Goal: Register for event/course

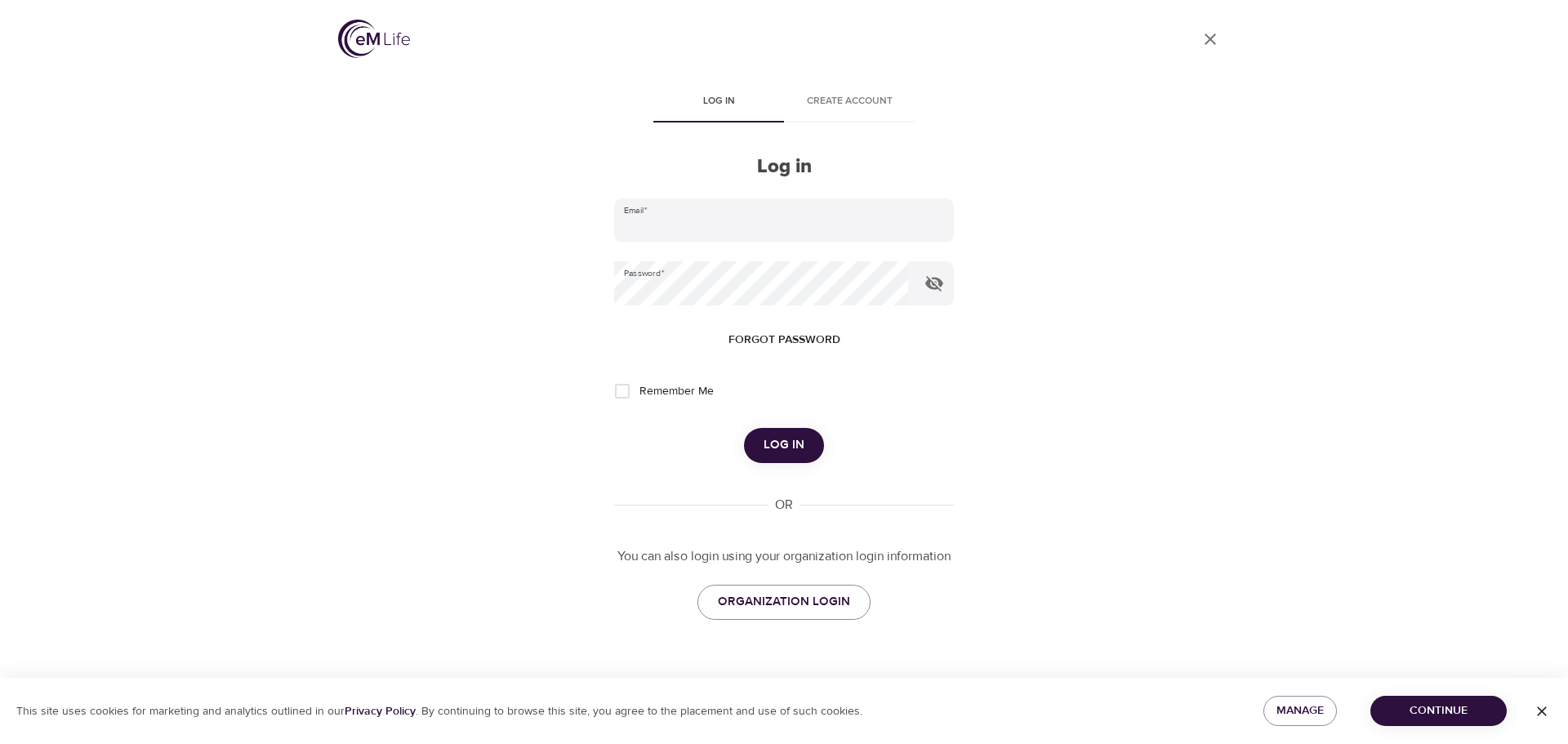
type input "[PERSON_NAME][EMAIL_ADDRESS][PERSON_NAME][DOMAIN_NAME]"
click at [778, 445] on span "Log in" at bounding box center [784, 445] width 41 height 21
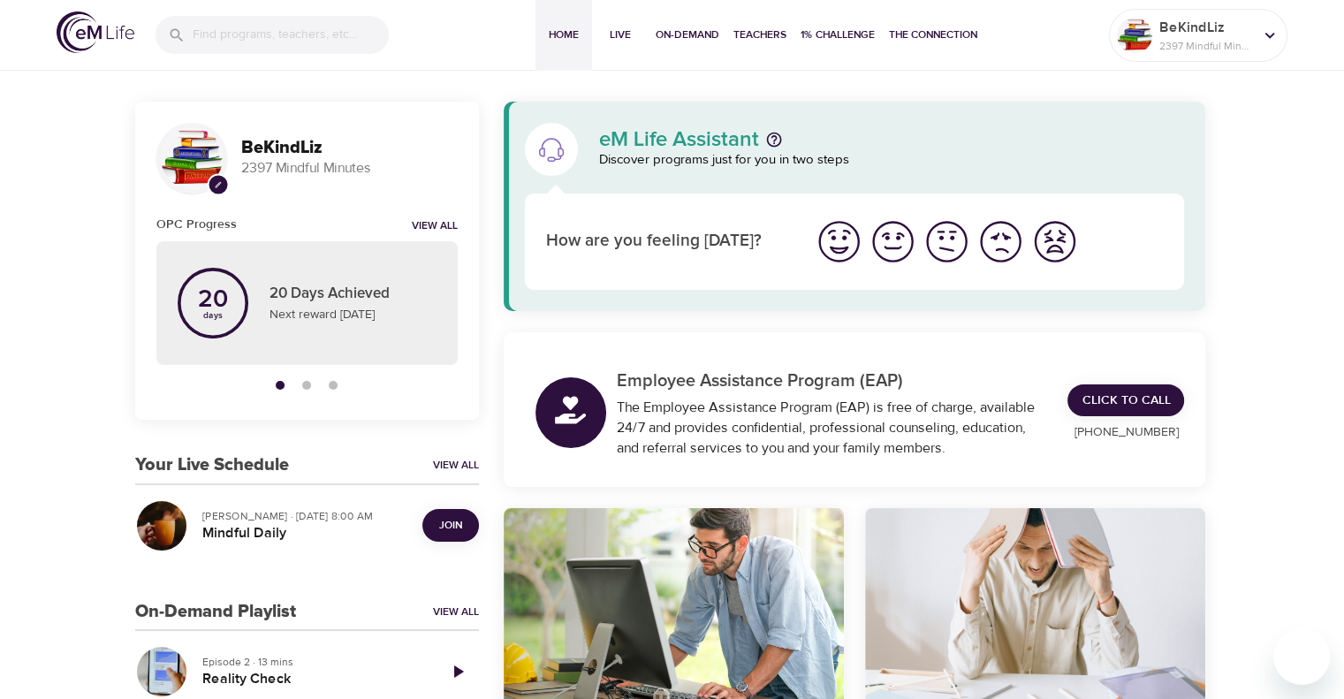
click at [445, 532] on span "Join" at bounding box center [450, 525] width 23 height 19
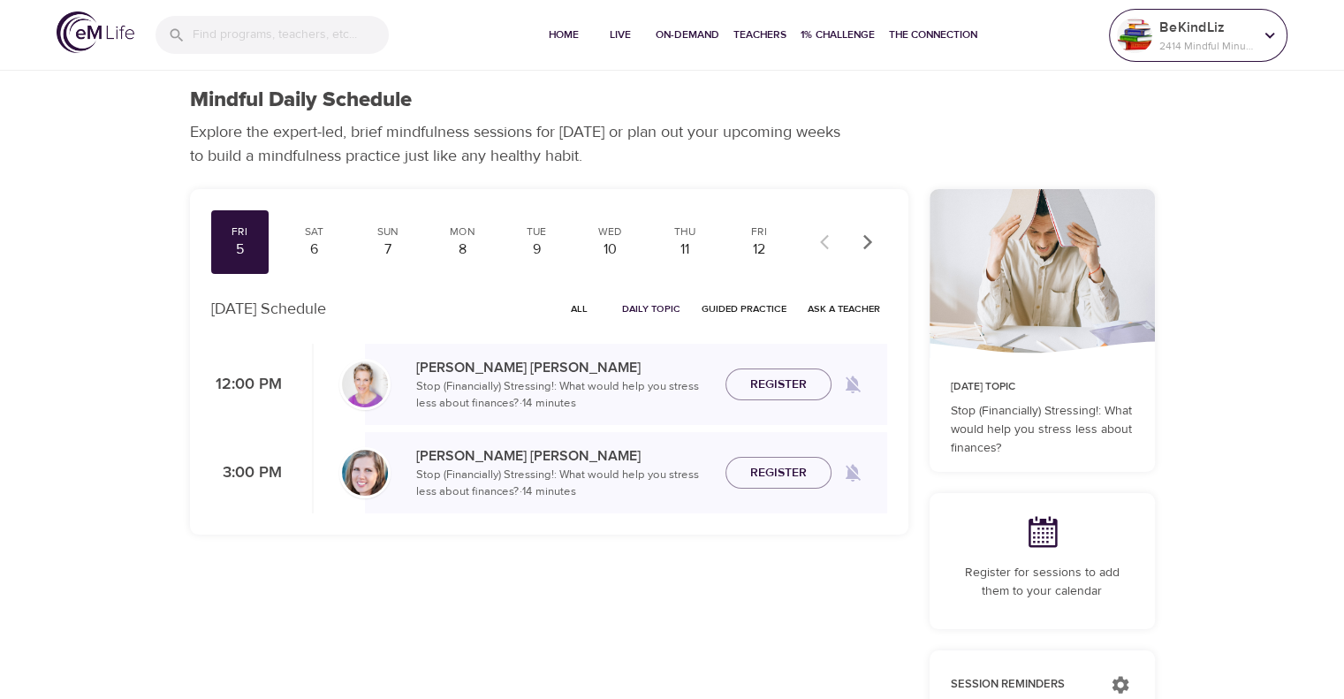
click at [1180, 34] on p "BeKindLiz" at bounding box center [1206, 27] width 94 height 21
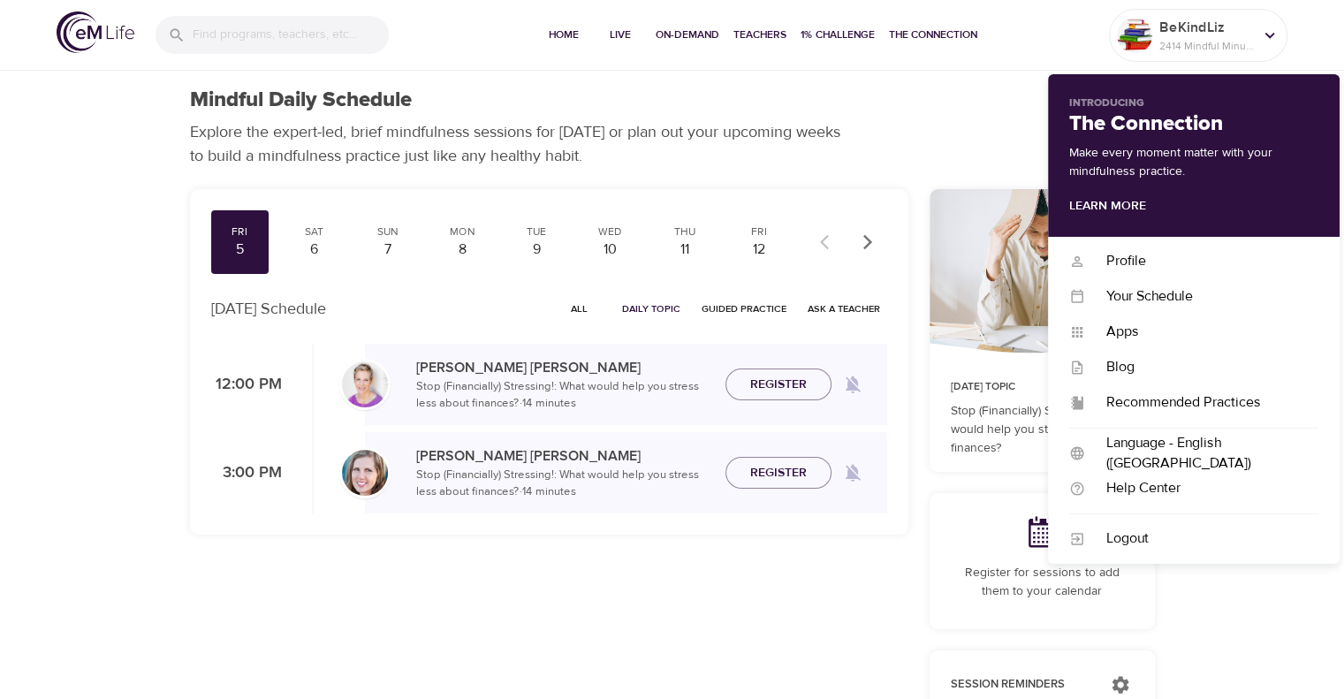
click at [1000, 146] on div "Mindful Daily Schedule Explore the expert-led, brief mindfulness sessions for […" at bounding box center [672, 128] width 986 height 102
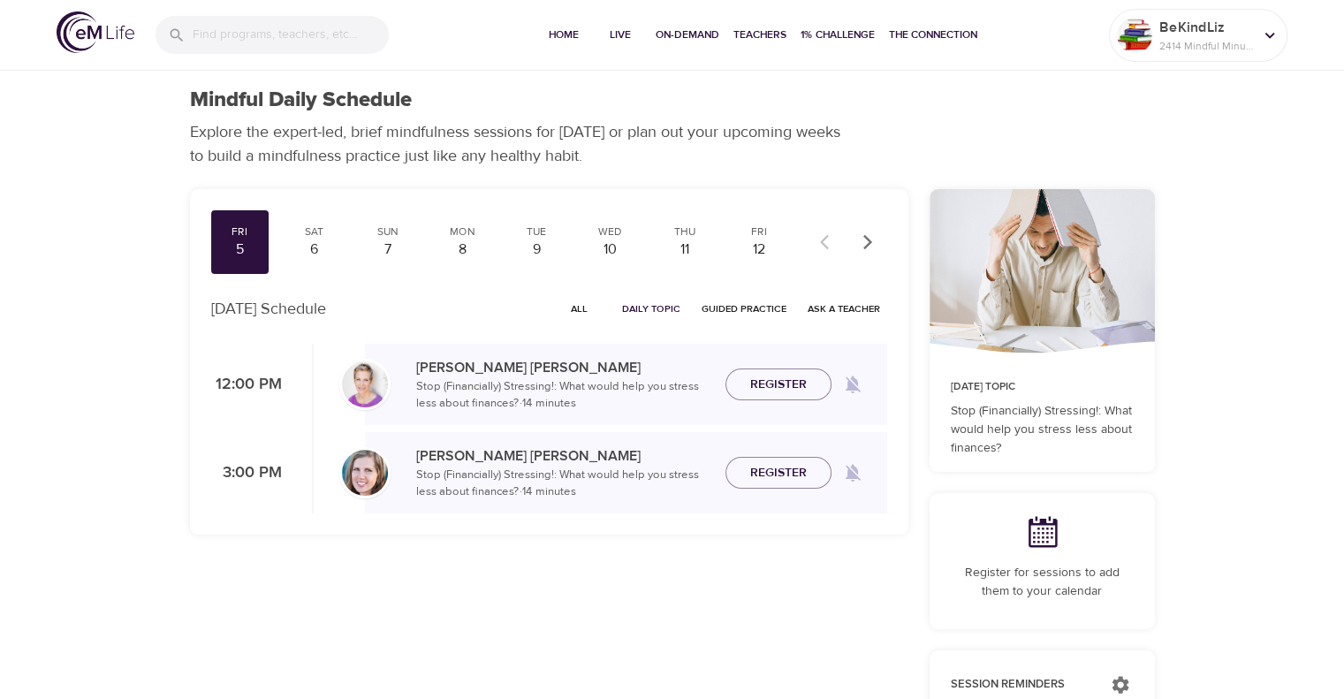
click at [861, 245] on icon "button" at bounding box center [868, 242] width 18 height 18
click at [829, 239] on icon "button" at bounding box center [829, 242] width 18 height 18
click at [459, 243] on div "8" at bounding box center [462, 249] width 44 height 20
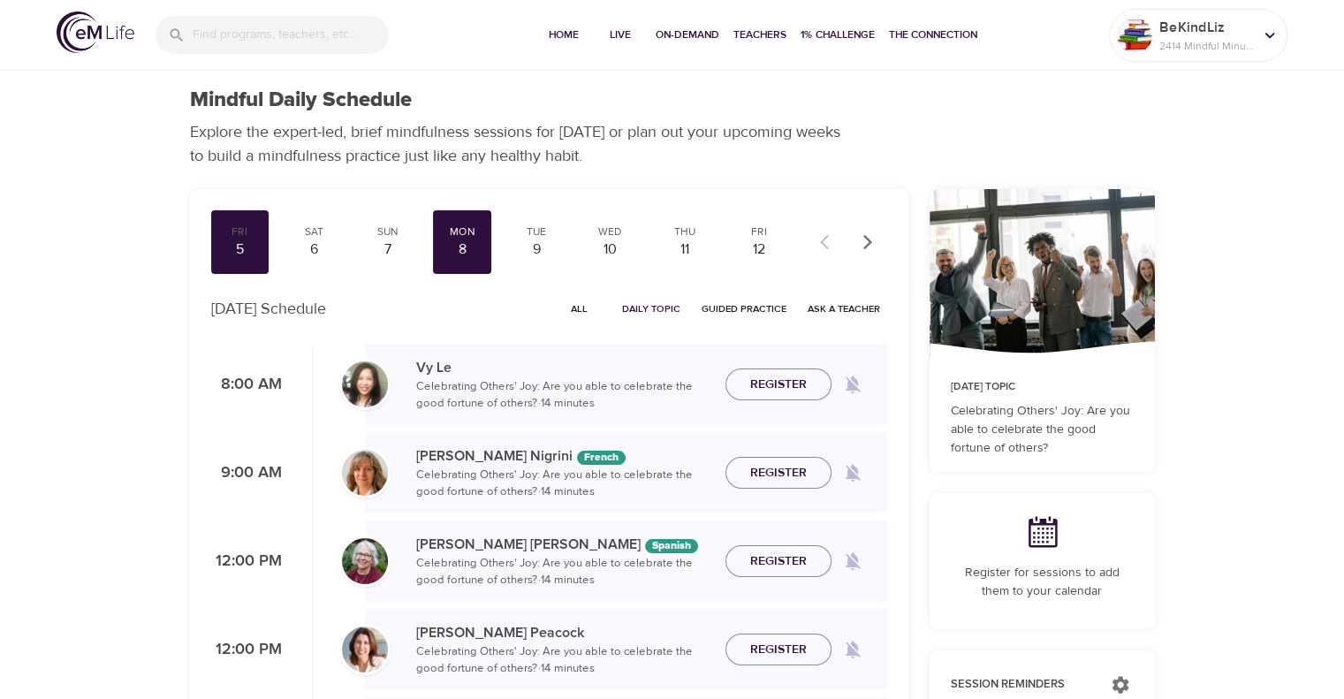
click at [779, 383] on span "Register" at bounding box center [778, 385] width 57 height 22
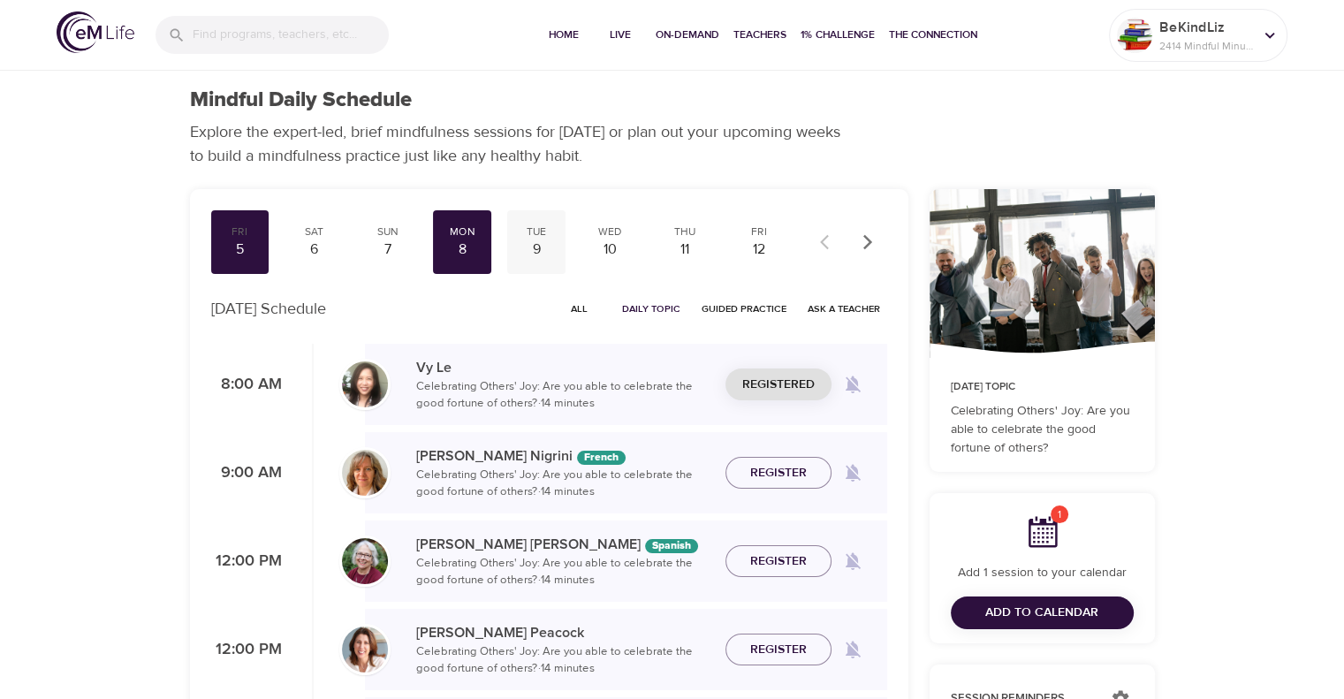
click at [535, 250] on div "9" at bounding box center [536, 249] width 44 height 20
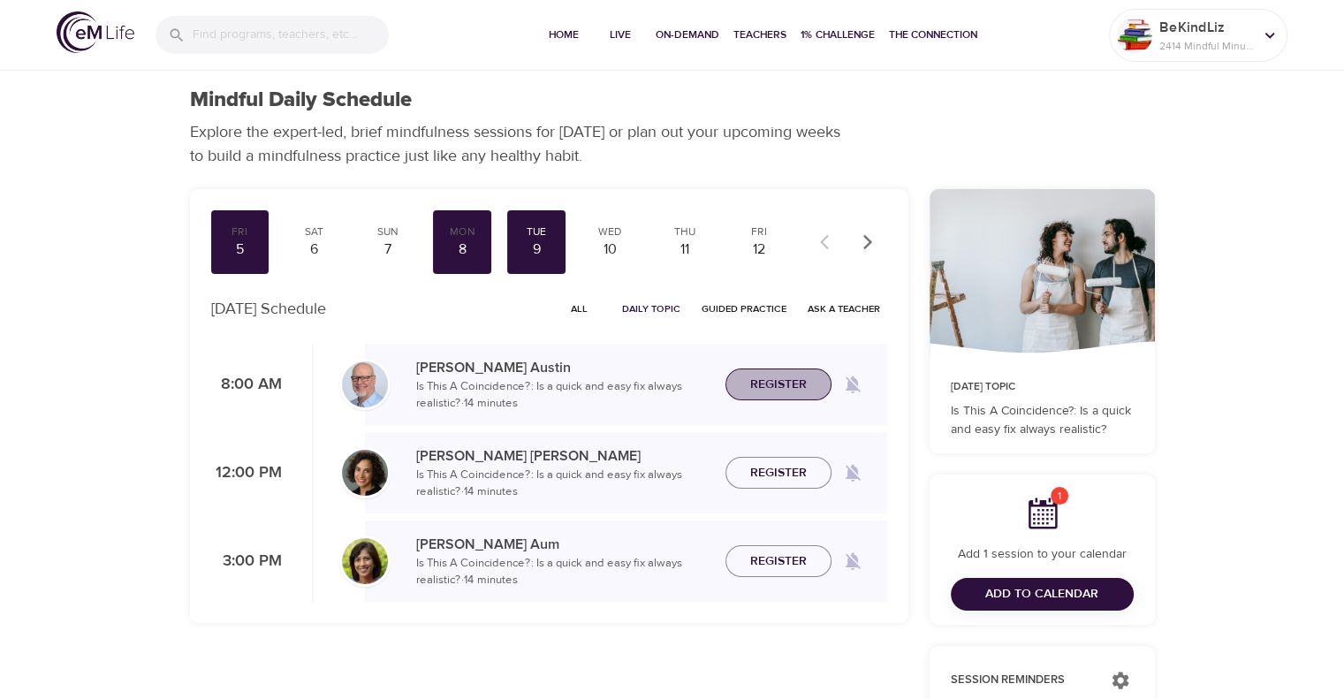
drag, startPoint x: 792, startPoint y: 381, endPoint x: 811, endPoint y: 363, distance: 26.3
click at [792, 379] on span "Register" at bounding box center [778, 385] width 57 height 22
click at [618, 236] on div "Wed" at bounding box center [610, 231] width 44 height 15
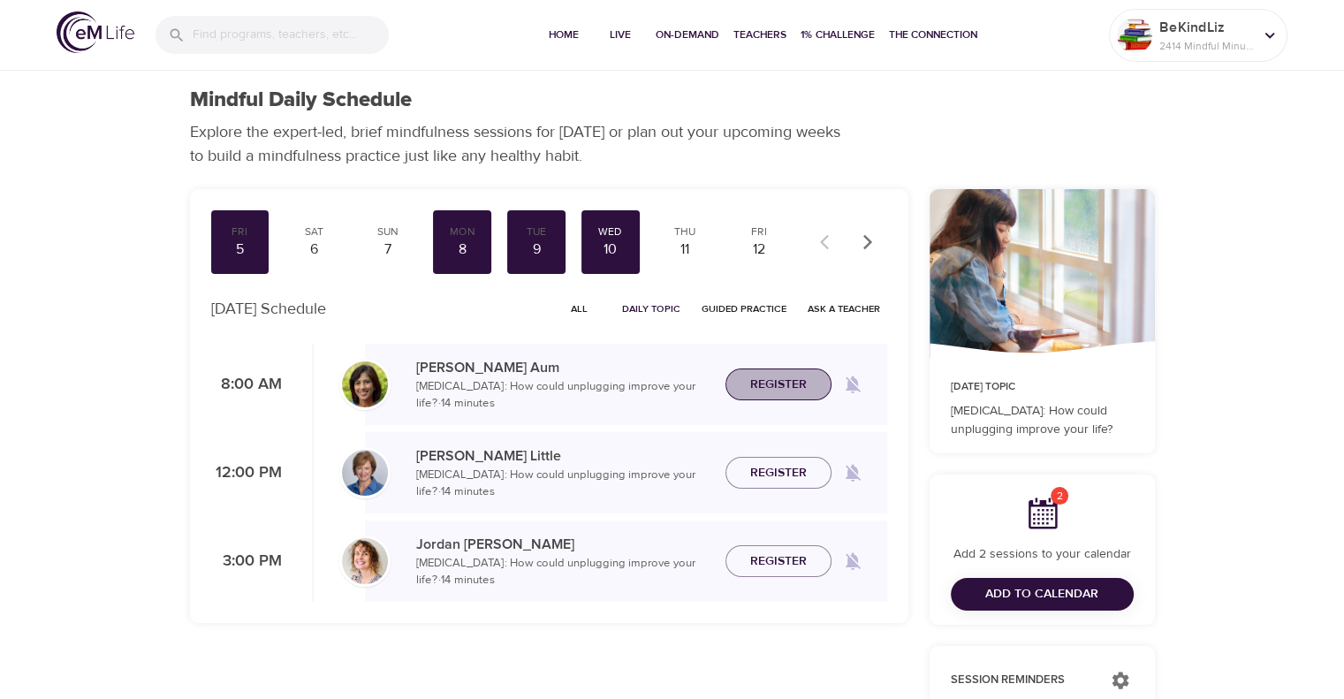
click at [804, 384] on span "Register" at bounding box center [778, 385] width 57 height 22
click at [696, 246] on div "11" at bounding box center [685, 249] width 44 height 20
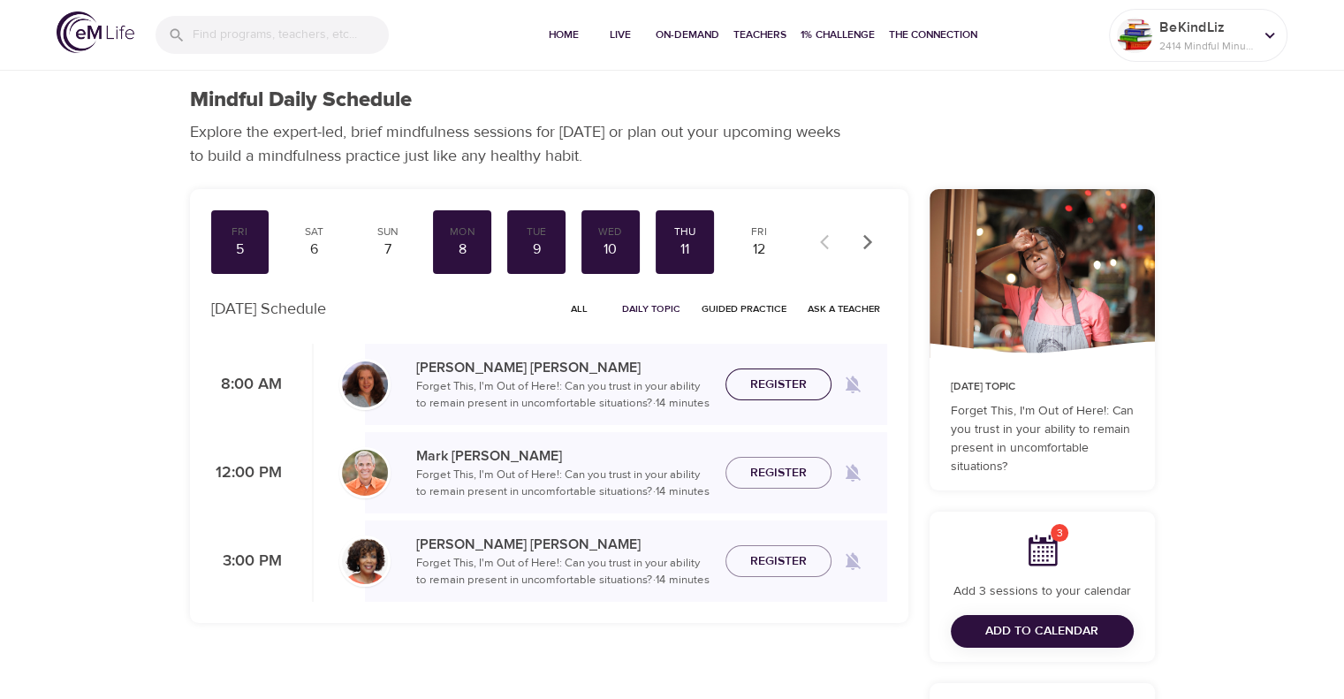
click at [770, 391] on span "Register" at bounding box center [778, 385] width 57 height 22
click at [759, 235] on div "Fri" at bounding box center [759, 231] width 44 height 15
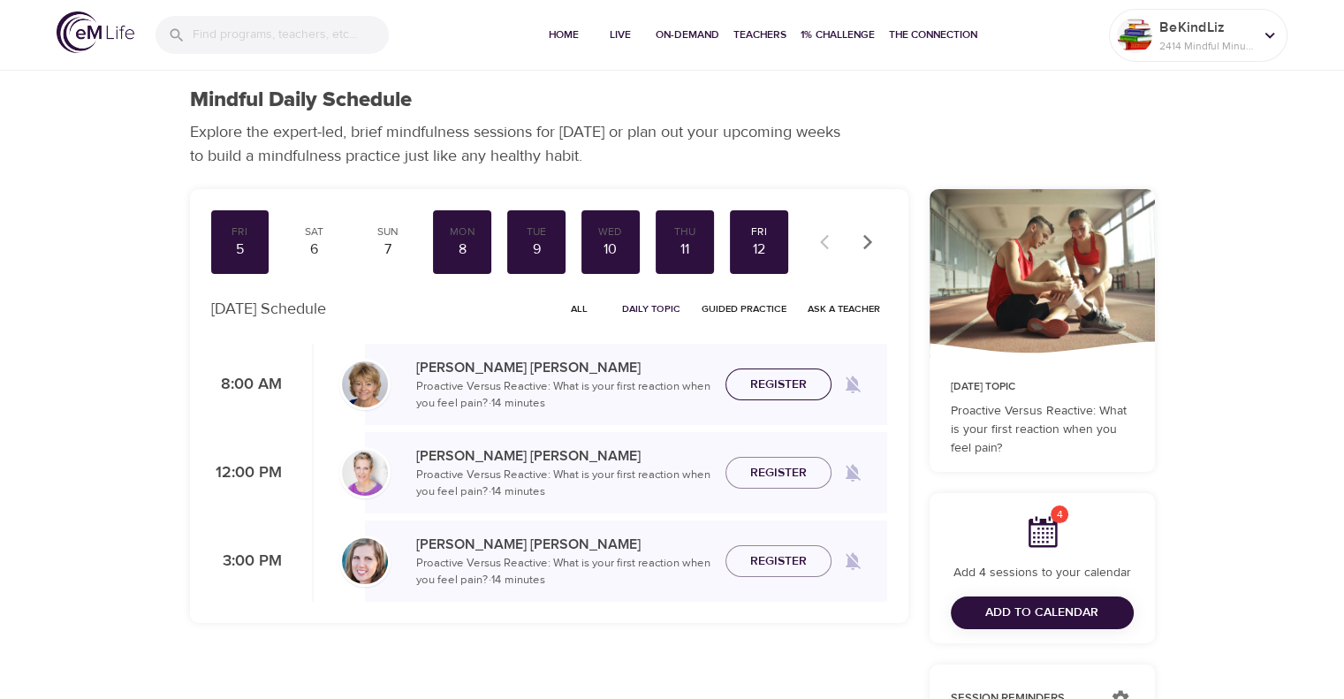
click at [782, 393] on span "Register" at bounding box center [778, 385] width 57 height 22
click at [1056, 614] on span "Add to Calendar" at bounding box center [1041, 613] width 113 height 22
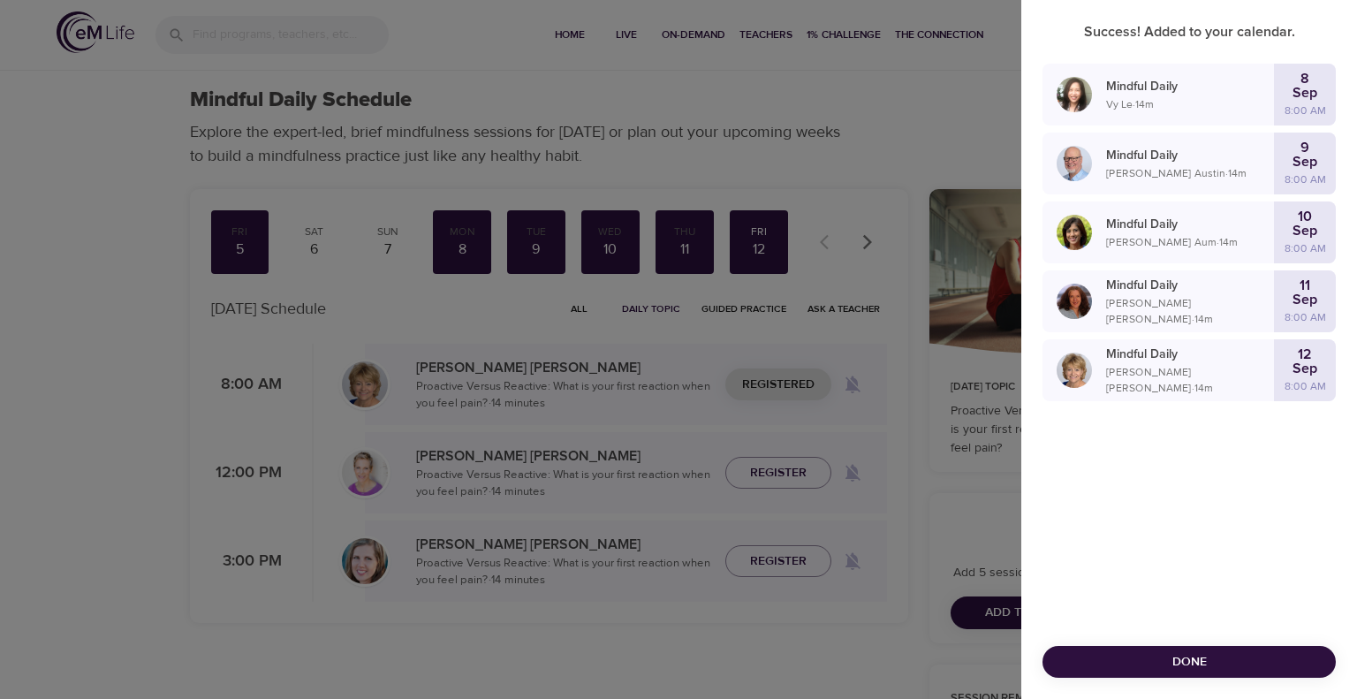
click at [1192, 666] on span "Done" at bounding box center [1189, 662] width 265 height 22
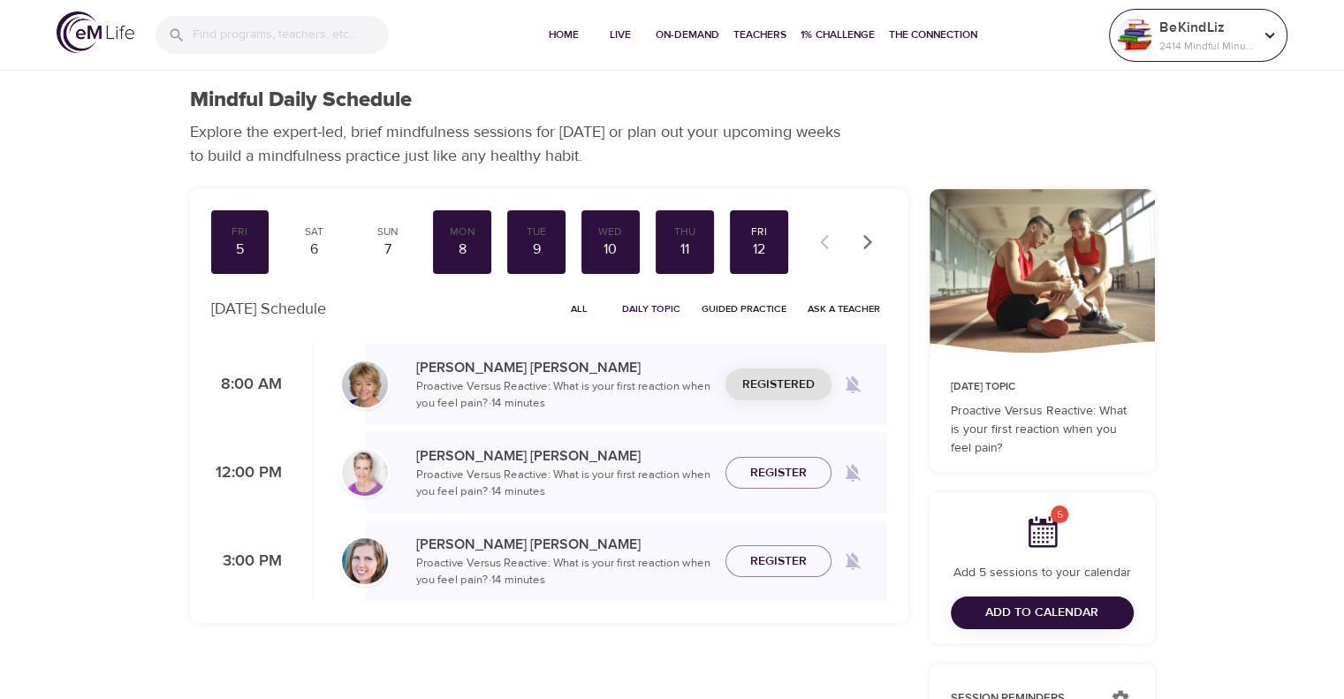
click at [1191, 39] on p "2414 Mindful Minutes" at bounding box center [1206, 46] width 94 height 16
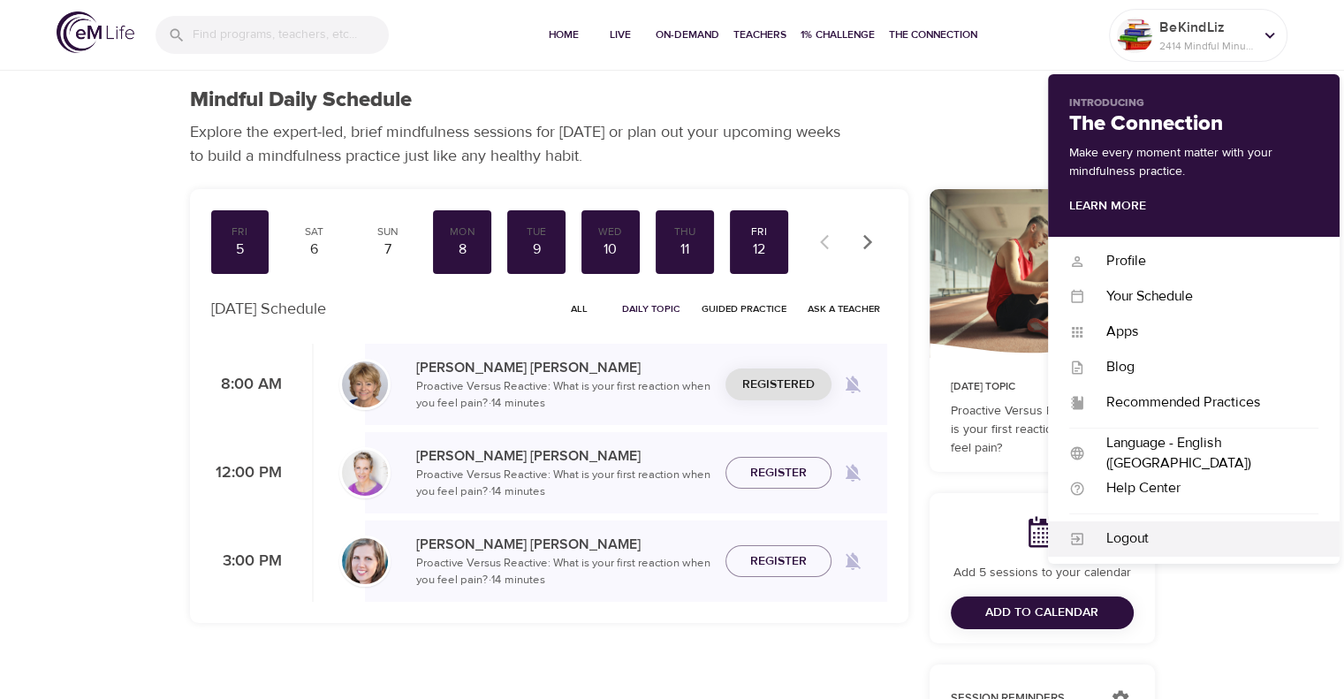
click at [1198, 537] on div "Logout" at bounding box center [1201, 538] width 233 height 20
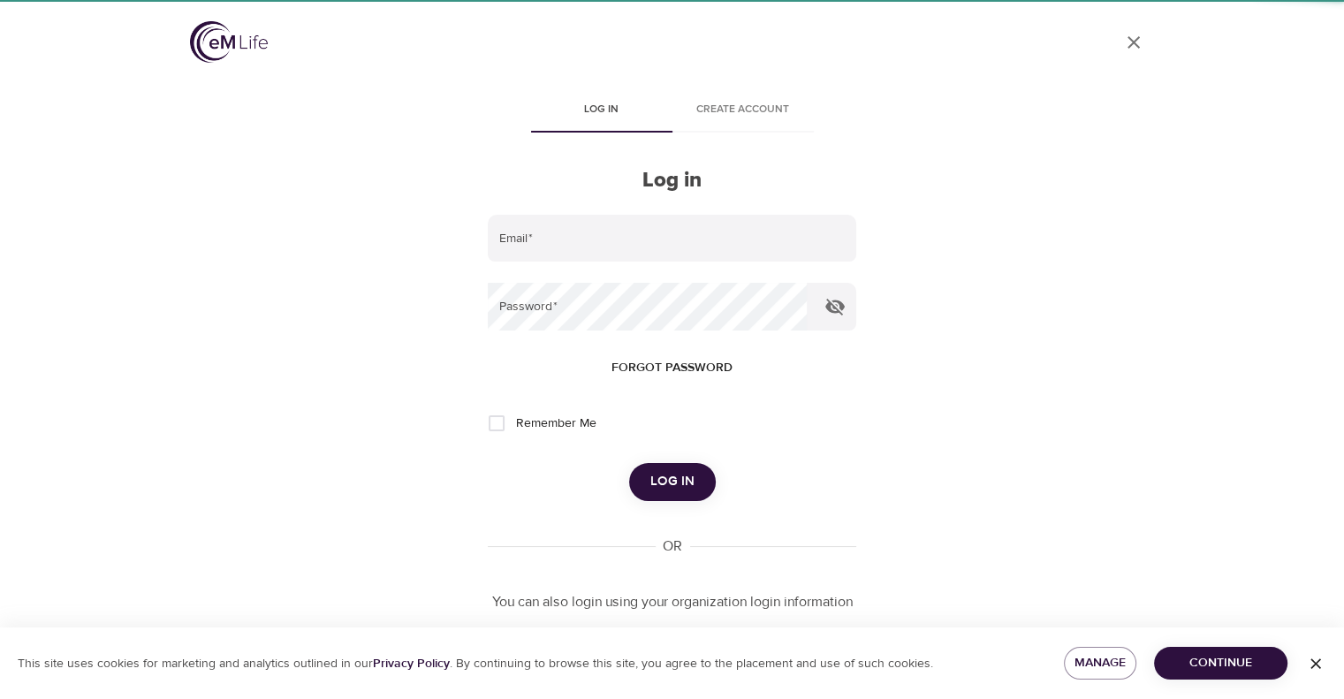
type input "[PERSON_NAME][EMAIL_ADDRESS][PERSON_NAME][DOMAIN_NAME]"
